Goal: Use online tool/utility: Use online tool/utility

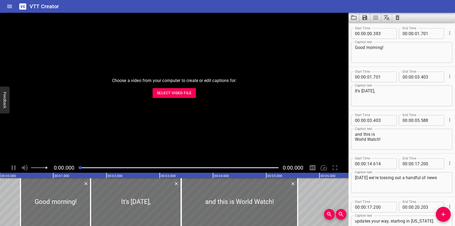
scroll to position [6899, 0]
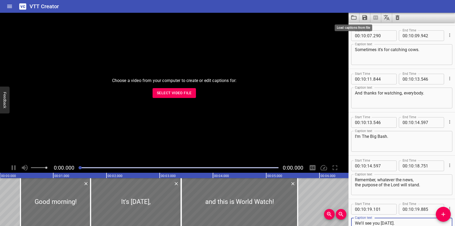
click at [353, 18] on icon "Load captions from file" at bounding box center [354, 17] width 6 height 6
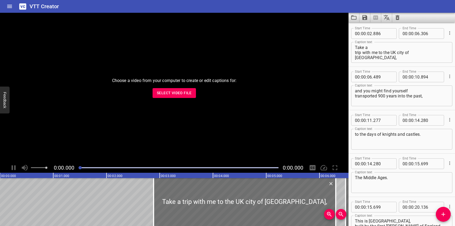
scroll to position [1387, 0]
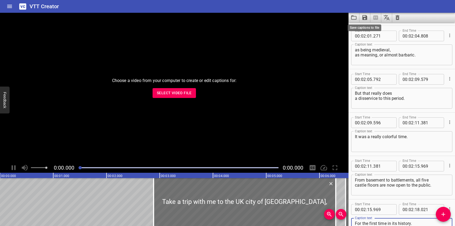
type textarea "For the first time in its history."
click at [365, 16] on icon "Save captions to file" at bounding box center [365, 17] width 6 height 6
click at [370, 27] on li "Save to VTT file" at bounding box center [378, 29] width 39 height 10
click at [355, 17] on icon "Load captions from file" at bounding box center [354, 17] width 6 height 6
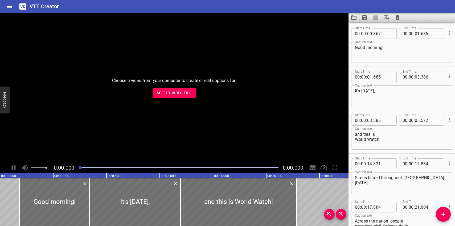
scroll to position [7376, 0]
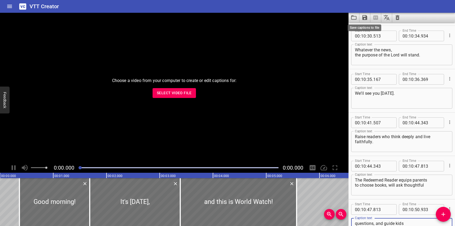
type textarea "questions, and guide kids to love, truth, beauty, and goodness."
click at [365, 16] on icon "Save captions to file" at bounding box center [365, 17] width 6 height 6
click at [372, 28] on li "Save to VTT file" at bounding box center [378, 29] width 39 height 10
click at [353, 16] on icon "Load captions from file" at bounding box center [353, 17] width 5 height 4
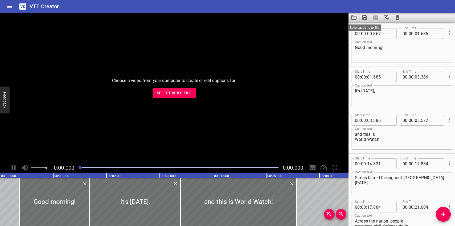
scroll to position [7333, 0]
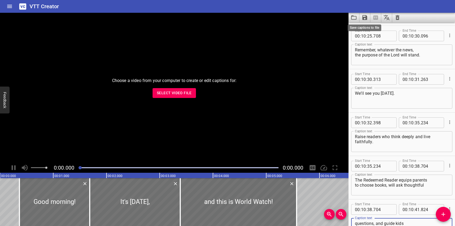
type textarea "questions, and guide kids to love, truth, beauty, and goodness."
click at [365, 18] on icon "Save captions to file" at bounding box center [364, 17] width 5 height 5
click at [365, 29] on li "Save to VTT file" at bounding box center [378, 29] width 39 height 10
